Goal: Answer question/provide support

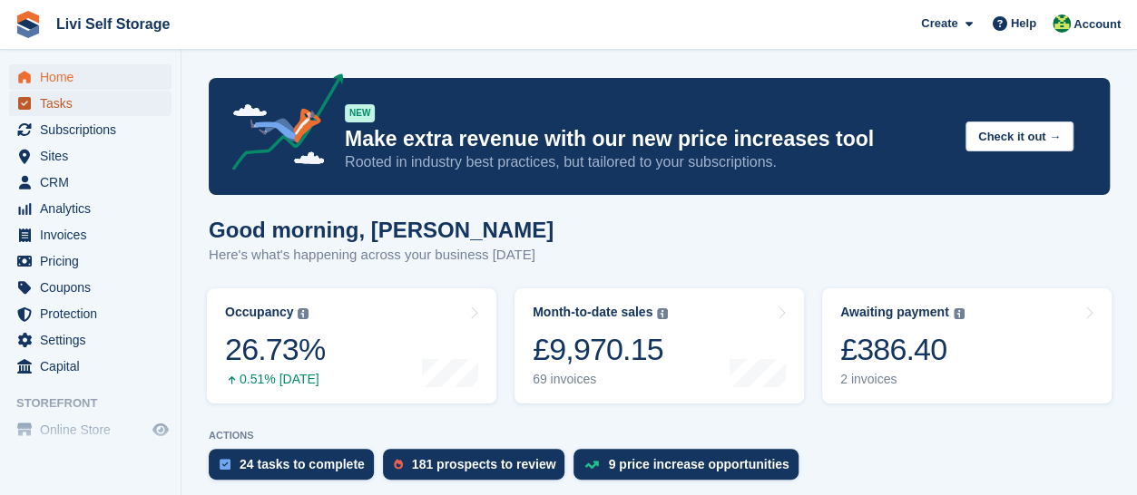
click at [54, 106] on span "Tasks" at bounding box center [94, 103] width 109 height 25
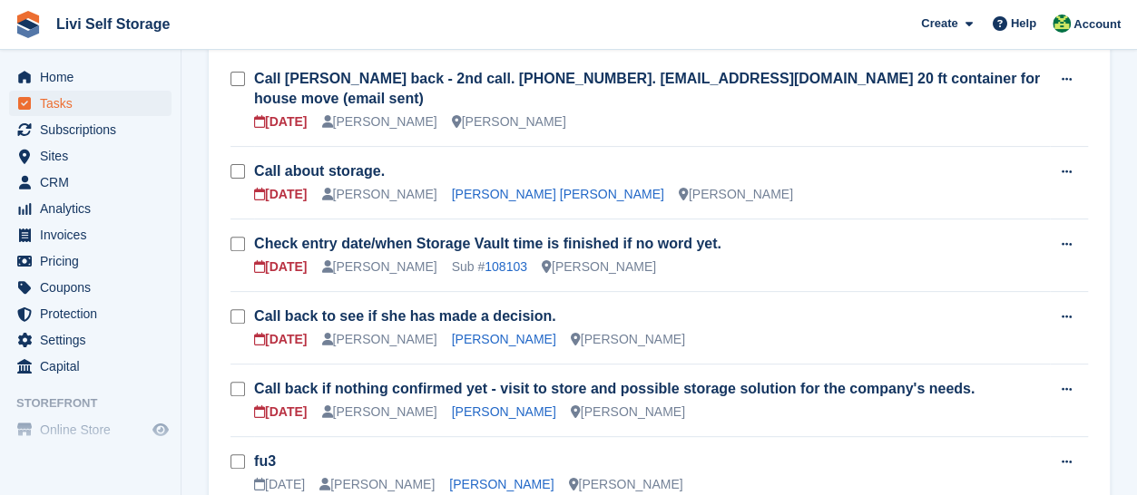
scroll to position [91, 0]
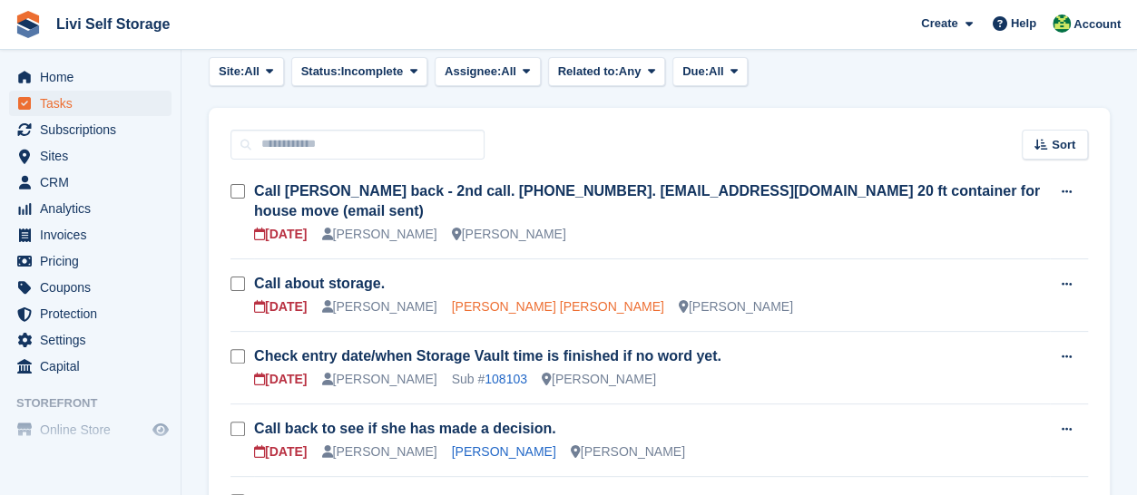
click at [464, 299] on link "[PERSON_NAME] [PERSON_NAME]" at bounding box center [558, 306] width 212 height 15
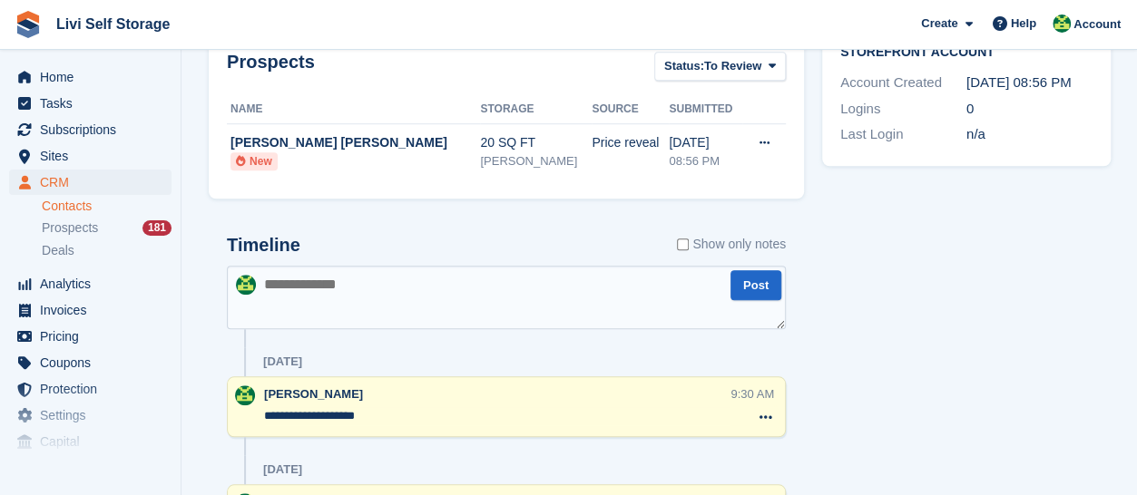
scroll to position [619, 0]
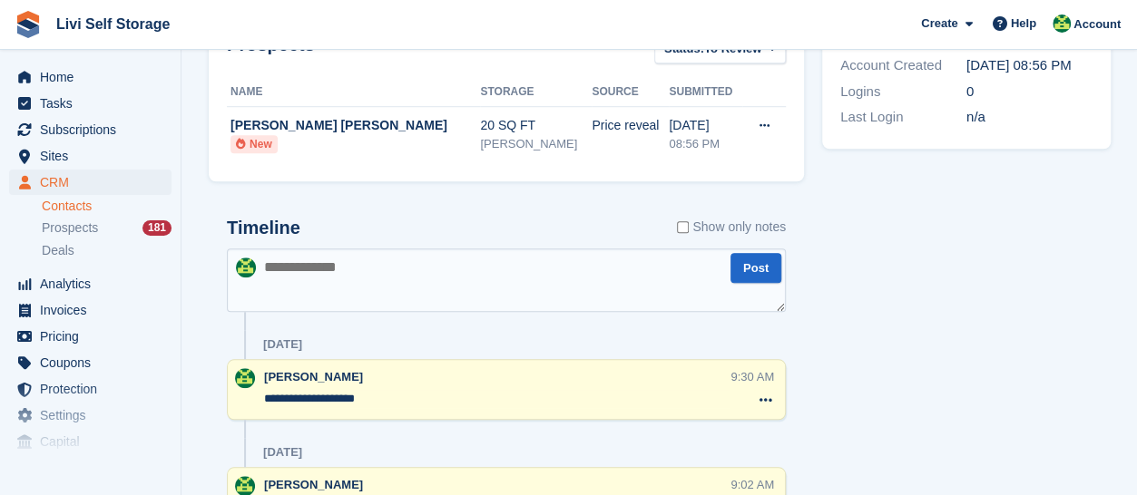
click at [296, 292] on textarea at bounding box center [506, 281] width 559 height 64
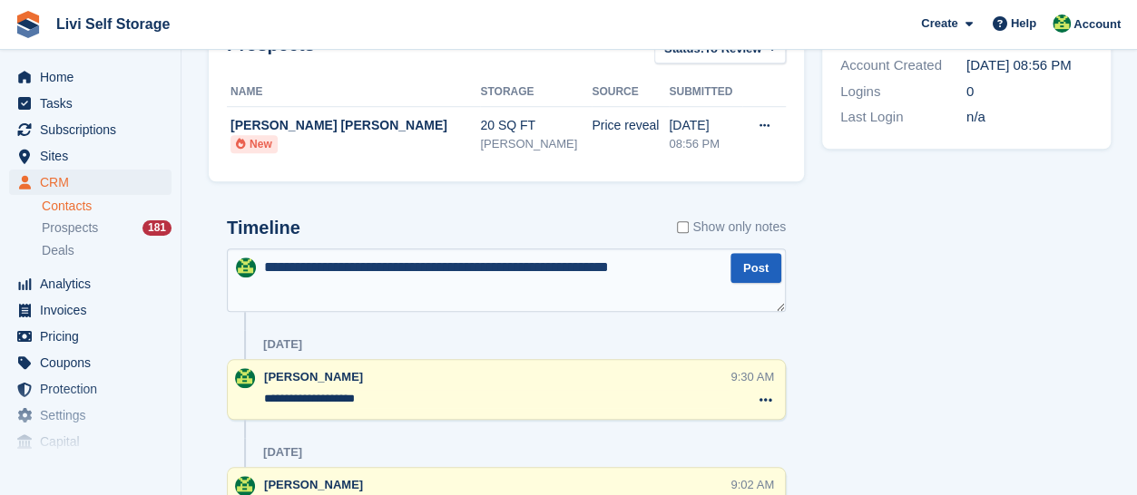
type textarea "**********"
click at [748, 270] on button "Post" at bounding box center [755, 268] width 51 height 30
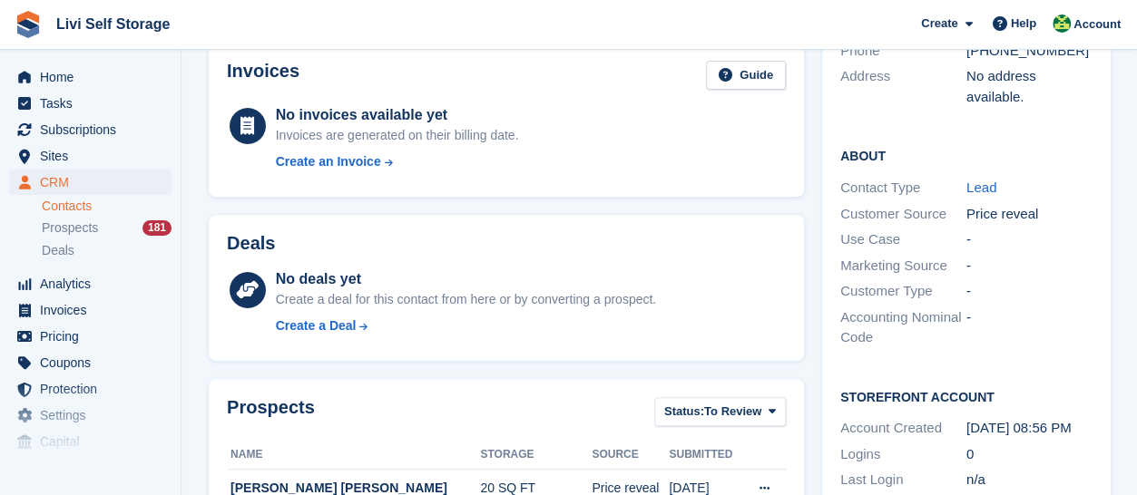
scroll to position [0, 0]
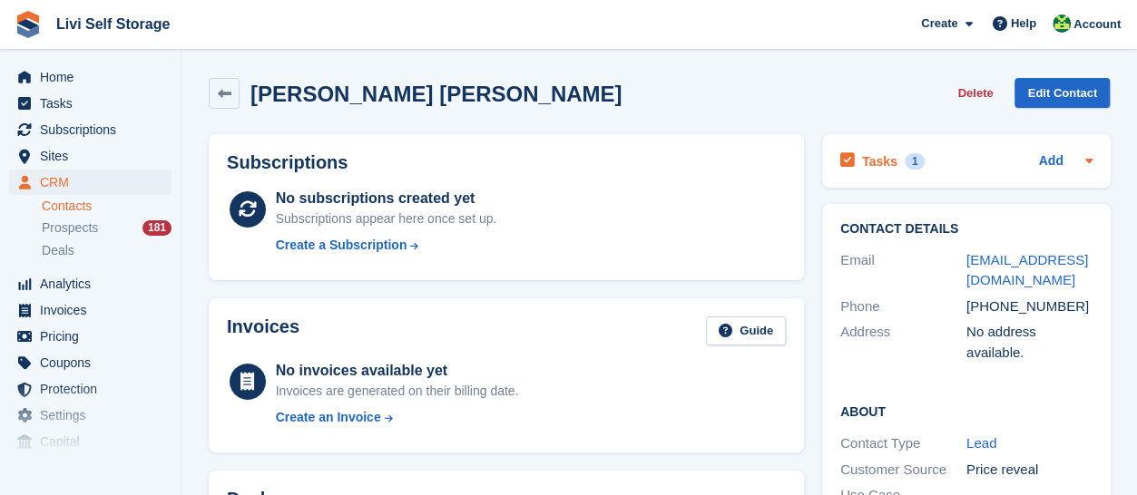
click at [846, 161] on icon at bounding box center [847, 160] width 15 height 16
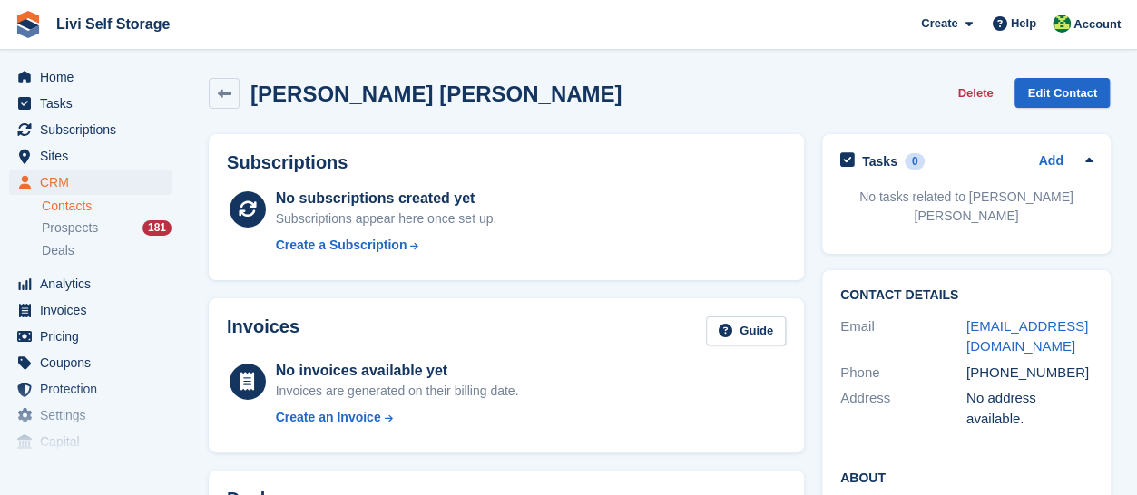
scroll to position [91, 0]
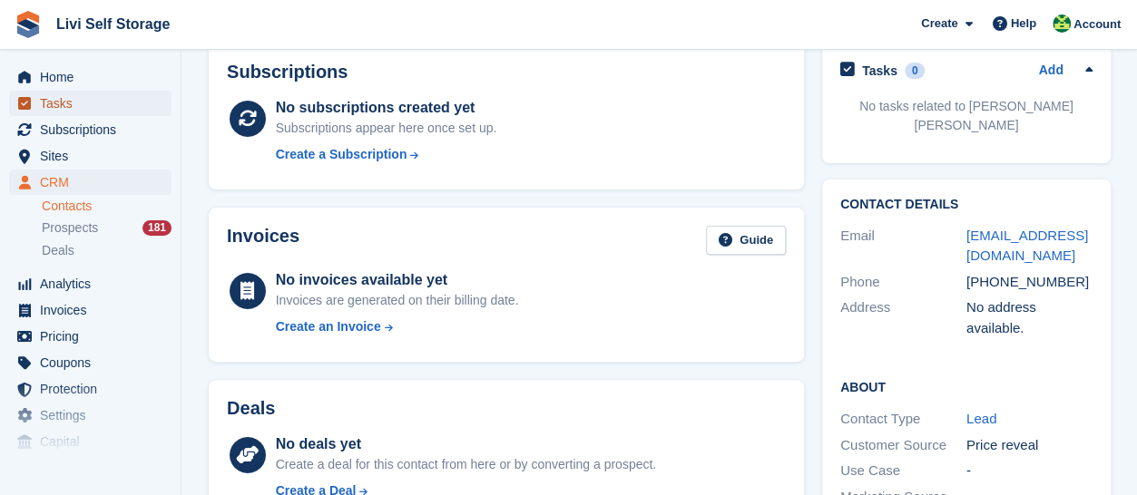
click at [68, 107] on span "Tasks" at bounding box center [94, 103] width 109 height 25
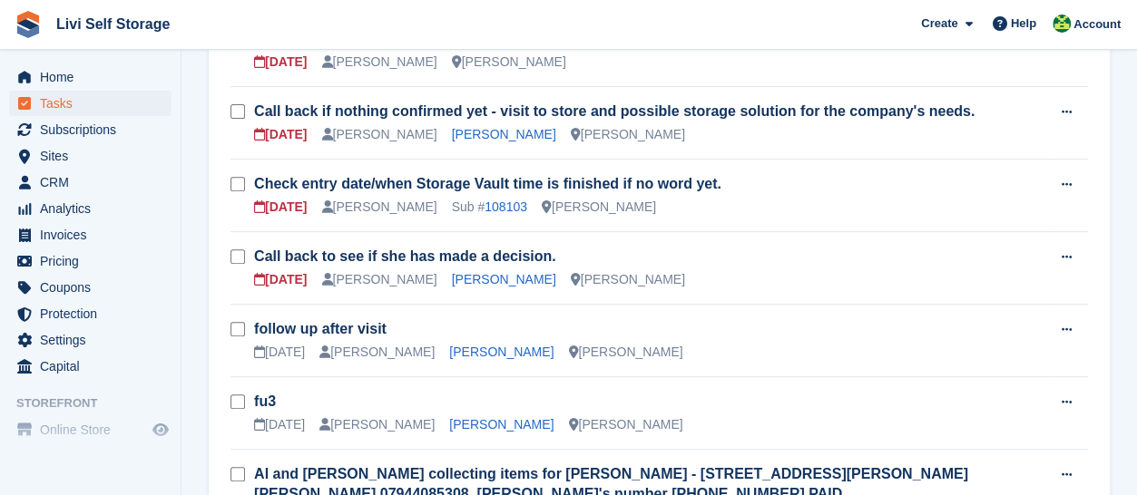
scroll to position [181, 0]
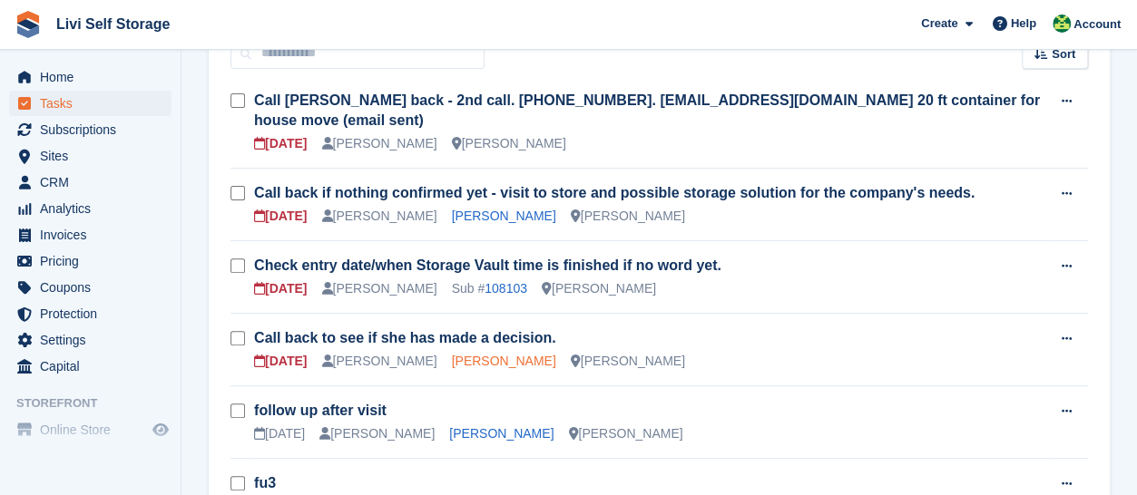
click at [477, 354] on link "[PERSON_NAME]" at bounding box center [504, 361] width 104 height 15
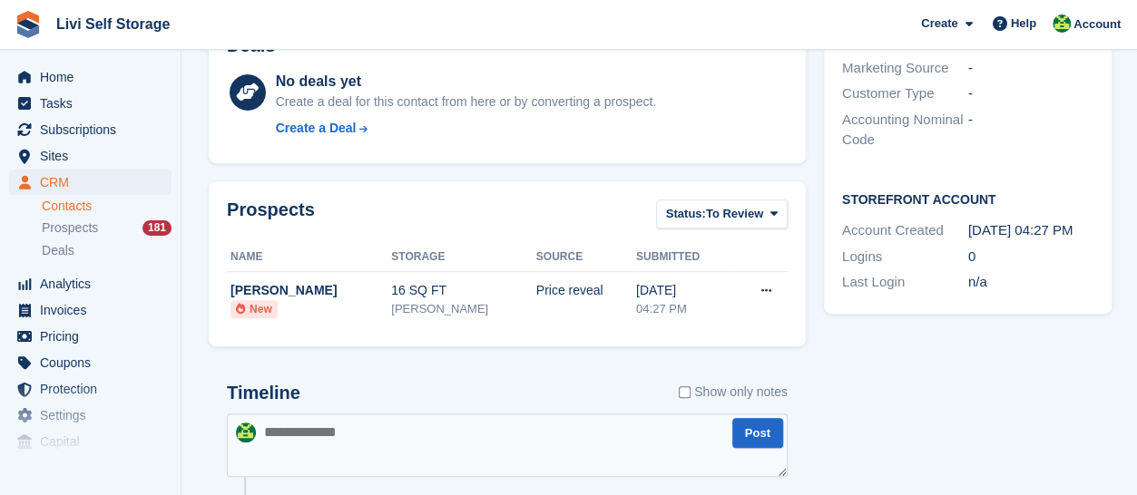
scroll to position [544, 0]
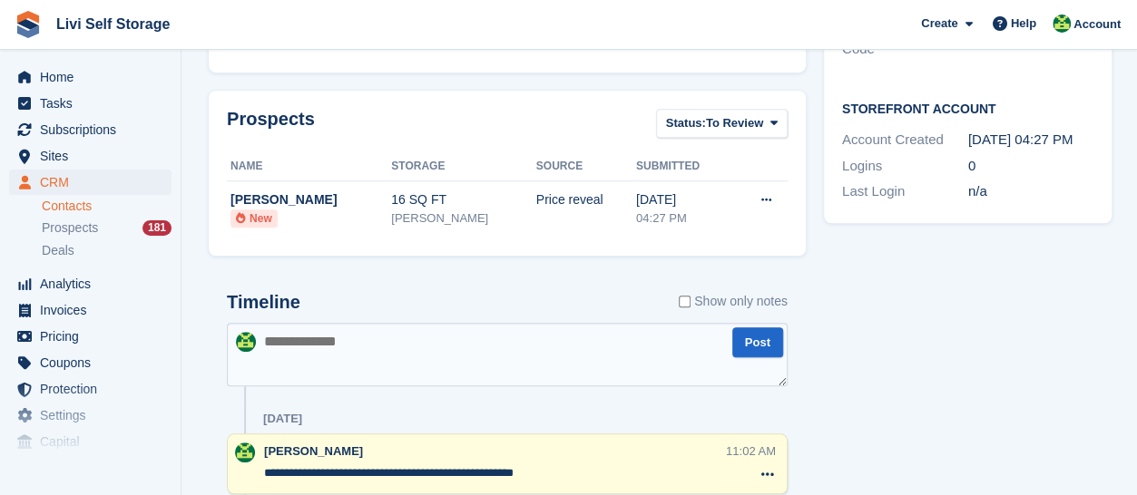
click at [303, 359] on textarea at bounding box center [507, 355] width 561 height 64
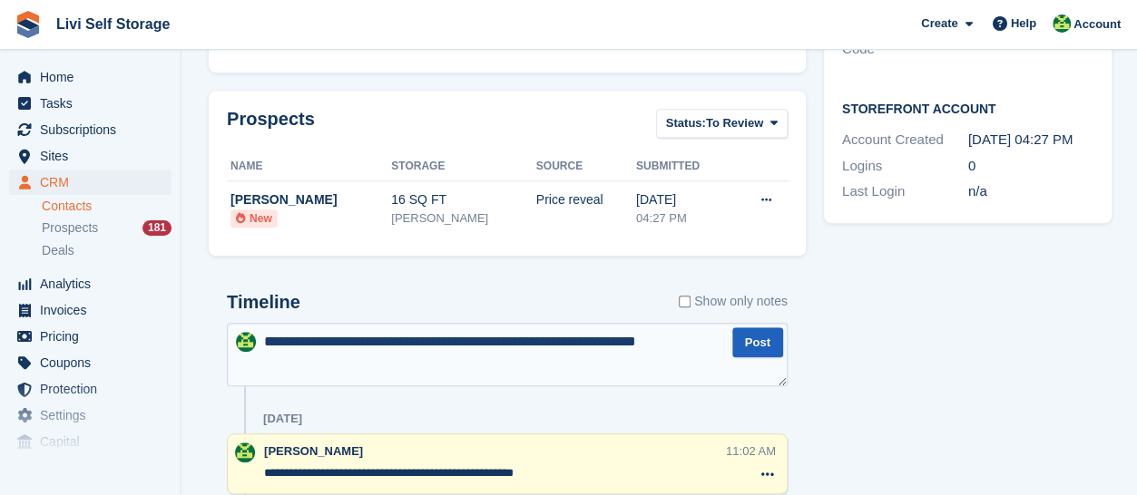
type textarea "**********"
click at [759, 348] on button "Post" at bounding box center [757, 343] width 51 height 30
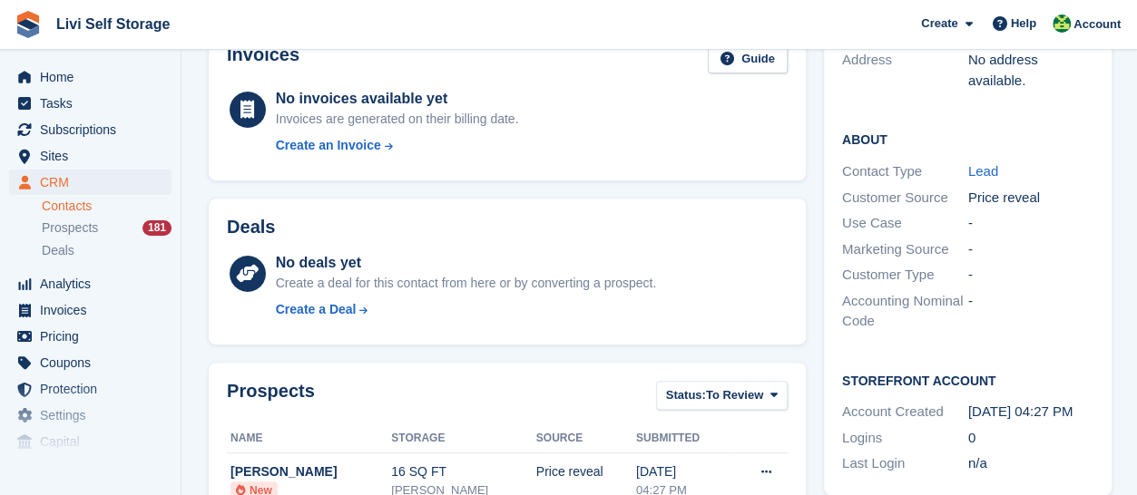
scroll to position [0, 0]
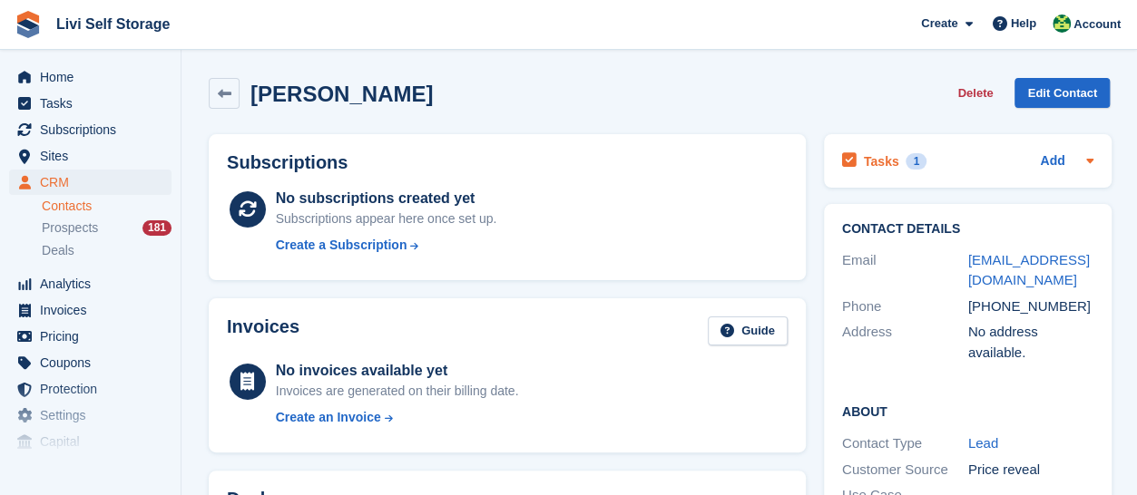
click at [852, 162] on icon at bounding box center [849, 160] width 15 height 16
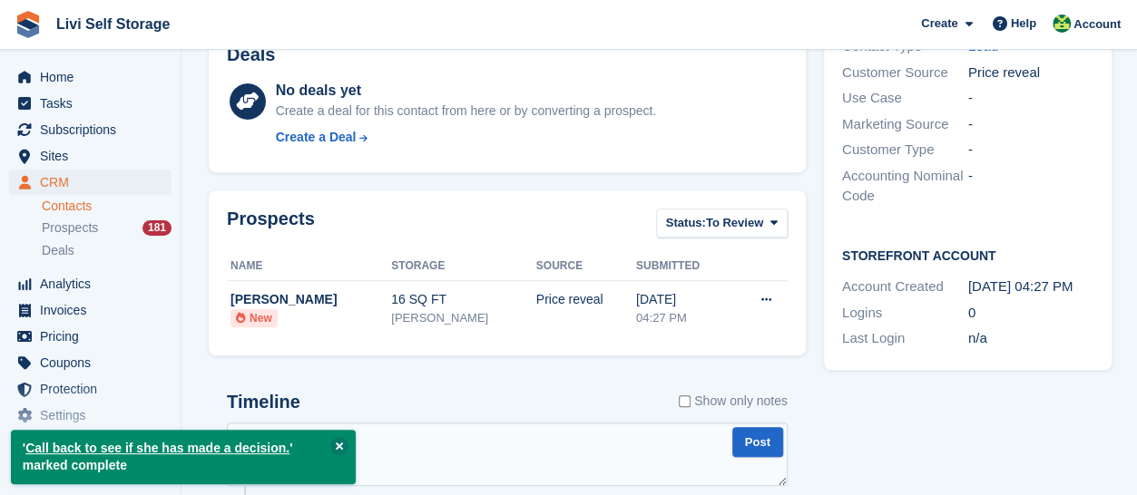
scroll to position [272, 0]
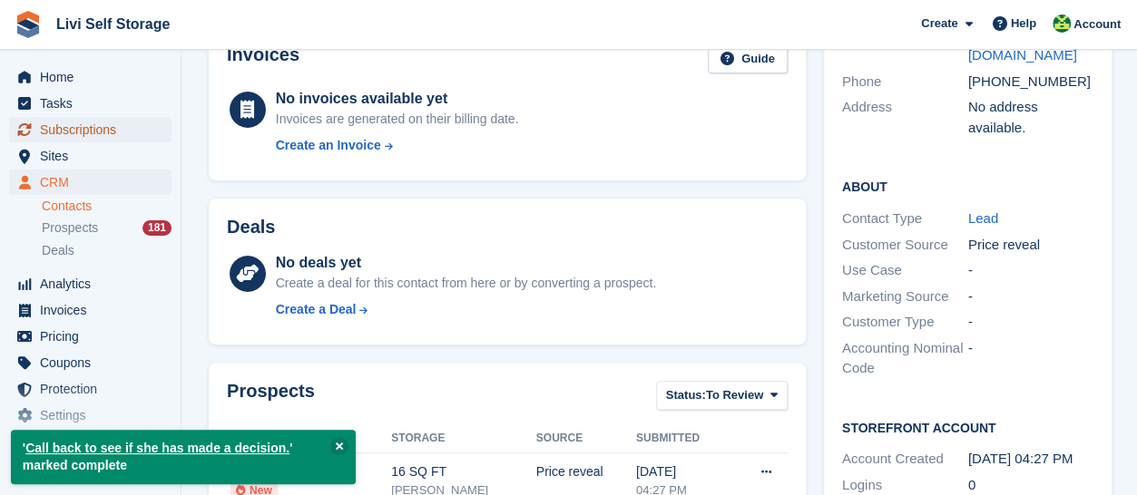
click at [76, 133] on span "Subscriptions" at bounding box center [94, 129] width 109 height 25
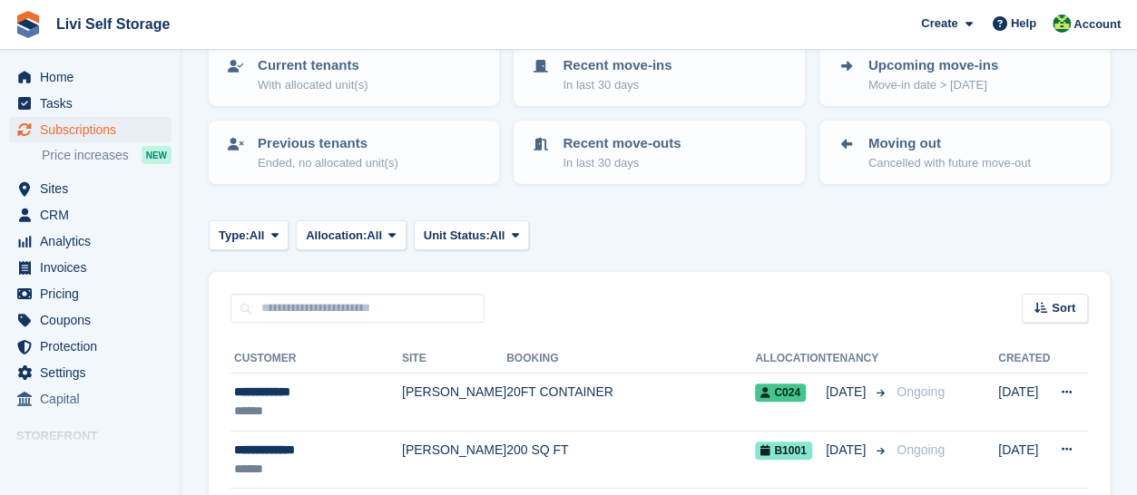
scroll to position [181, 0]
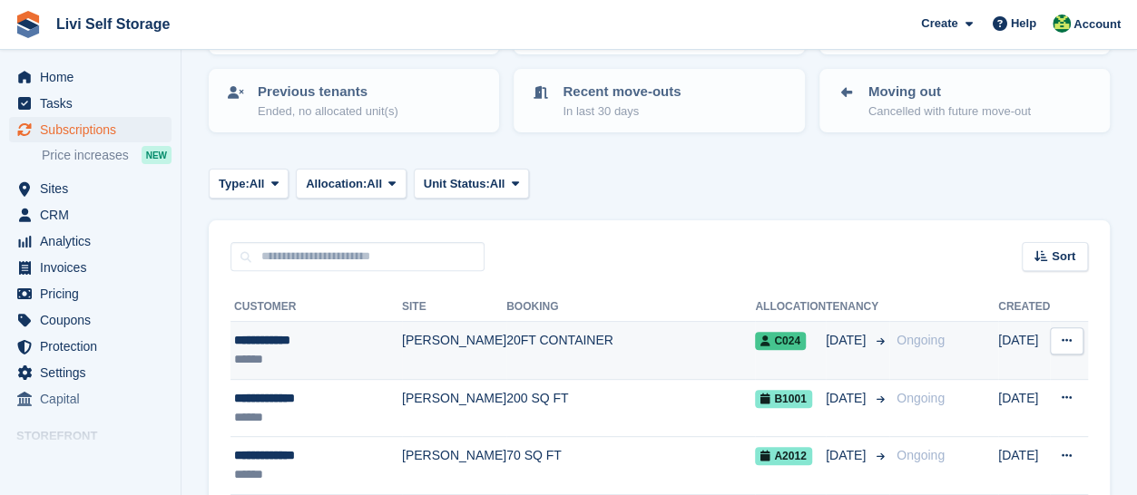
click at [781, 344] on span "C024" at bounding box center [780, 341] width 51 height 18
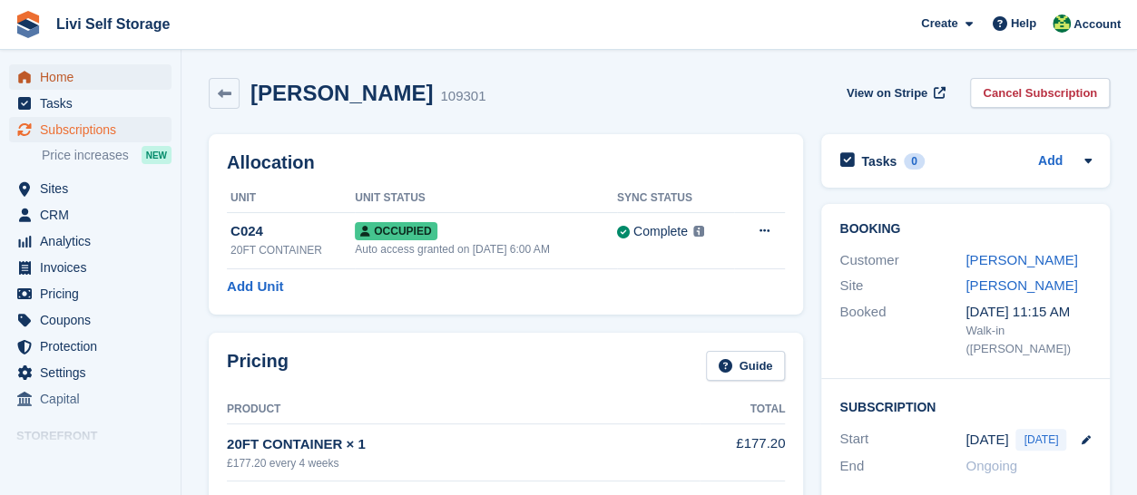
click at [60, 79] on span "Home" at bounding box center [94, 76] width 109 height 25
